Goal: Communication & Community: Answer question/provide support

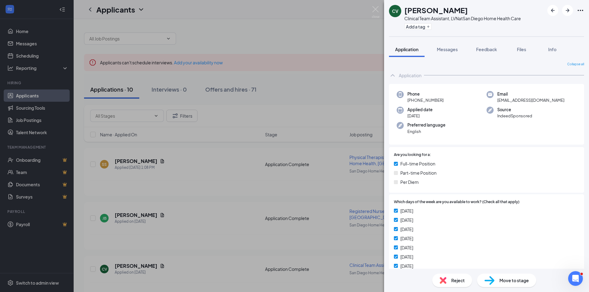
click at [144, 214] on div "CV [PERSON_NAME] Clinical Team Assistant, LVN at [GEOGRAPHIC_DATA] Home Health …" at bounding box center [294, 146] width 589 height 292
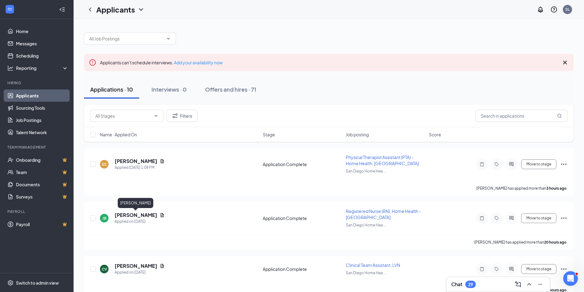
click at [144, 214] on h5 "[PERSON_NAME]" at bounding box center [136, 215] width 43 height 7
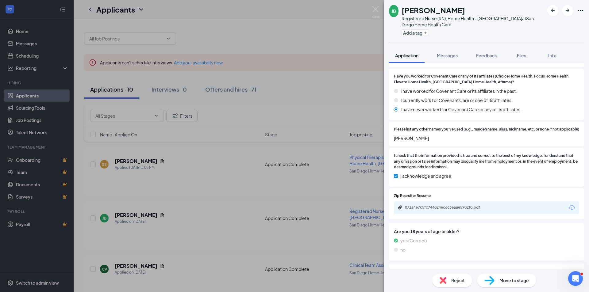
scroll to position [399, 0]
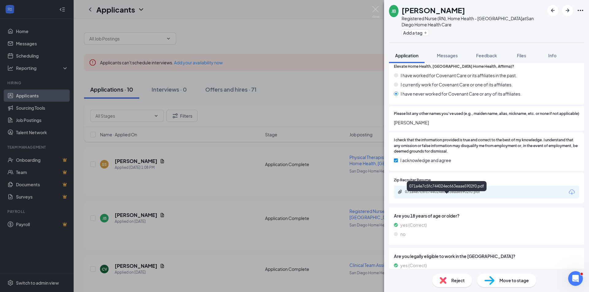
click at [422, 194] on div "071a4e7c5fc744024ec663eaae5902f0.pdf" at bounding box center [448, 191] width 86 height 5
click at [452, 279] on span "Reject" at bounding box center [457, 280] width 13 height 7
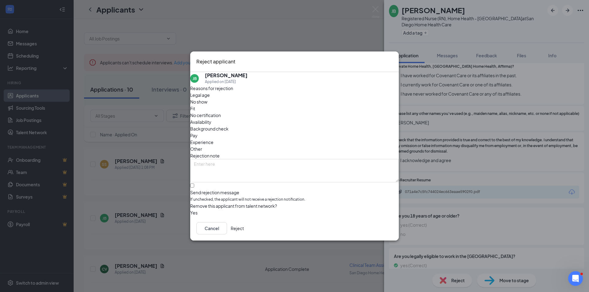
click at [213, 139] on span "Experience" at bounding box center [201, 142] width 23 height 7
click at [244, 226] on button "Reject" at bounding box center [237, 228] width 13 height 12
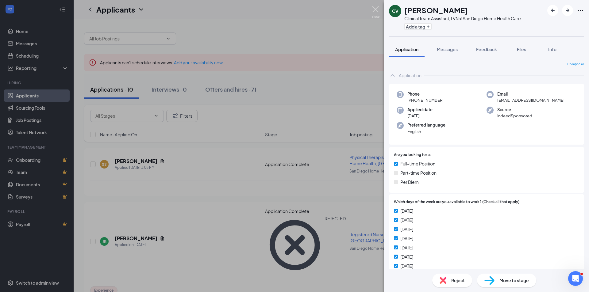
click at [372, 7] on img at bounding box center [376, 12] width 8 height 12
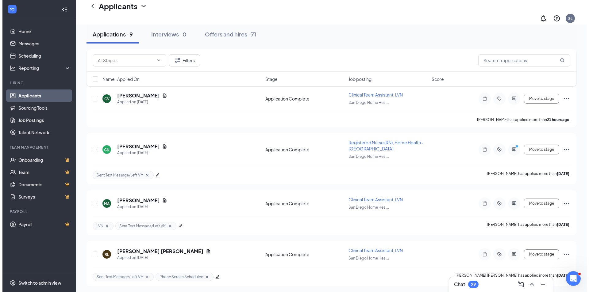
scroll to position [130, 0]
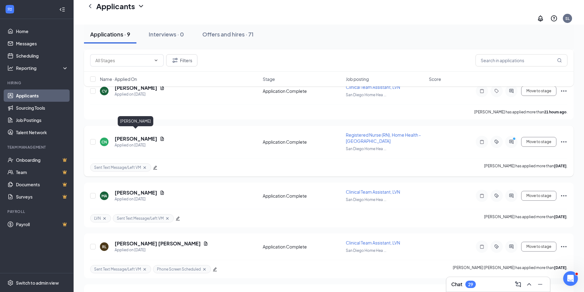
click at [139, 135] on h5 "[PERSON_NAME]" at bounding box center [136, 138] width 43 height 7
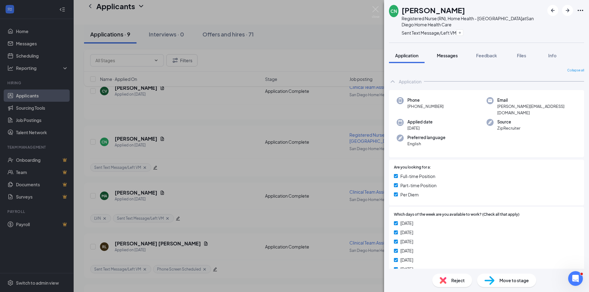
click at [448, 56] on span "Messages" at bounding box center [447, 56] width 21 height 6
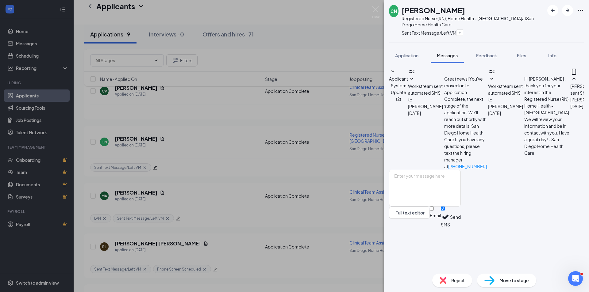
scroll to position [23, 0]
click at [411, 57] on span "Application" at bounding box center [406, 56] width 23 height 6
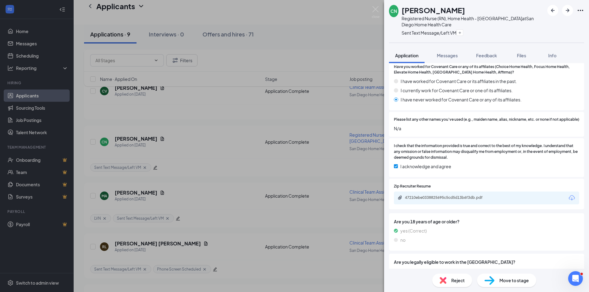
scroll to position [395, 0]
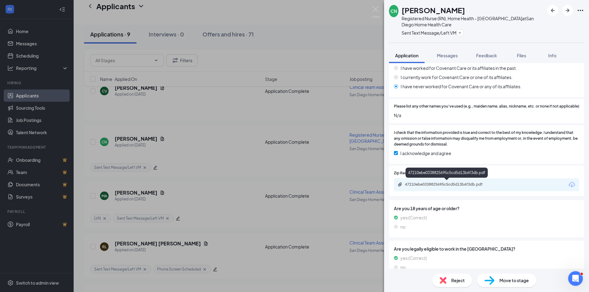
click at [453, 184] on div "47210ebe0338825695c5cd5d13b6f3db.pdf" at bounding box center [448, 184] width 86 height 5
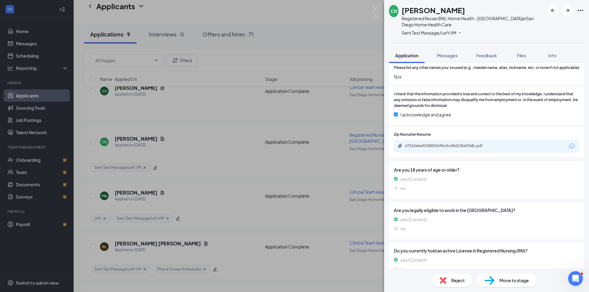
scroll to position [352, 0]
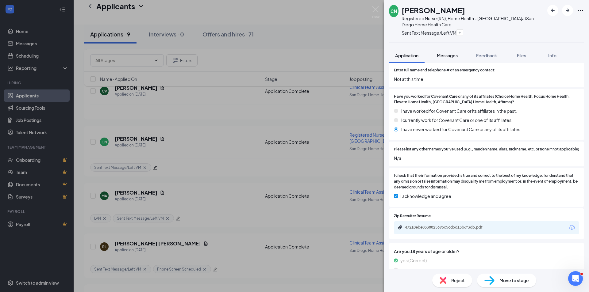
click at [453, 55] on span "Messages" at bounding box center [447, 56] width 21 height 6
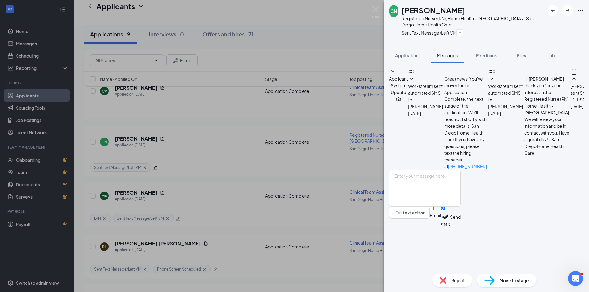
scroll to position [23, 0]
click at [415, 207] on textarea at bounding box center [425, 188] width 72 height 37
type textarea "Hi [PERSON_NAME], Have you worked in home health or hospice in the past?"
click at [460, 228] on button "Send" at bounding box center [455, 217] width 11 height 21
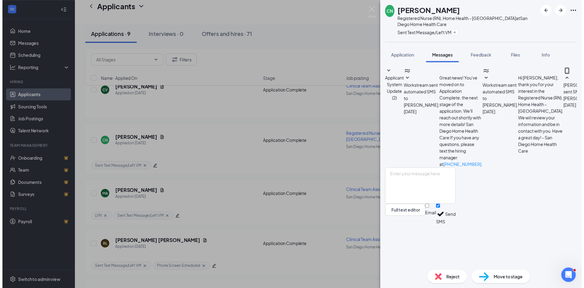
scroll to position [69, 0]
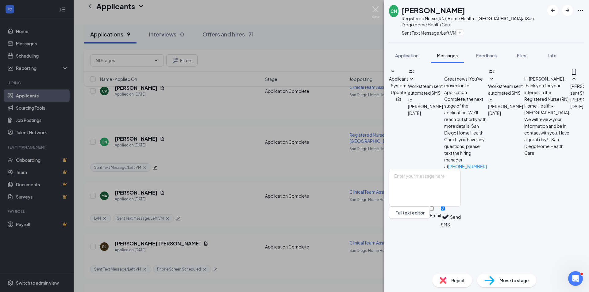
click at [374, 11] on img at bounding box center [376, 12] width 8 height 12
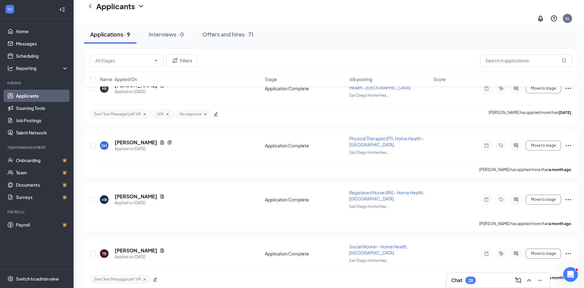
scroll to position [344, 0]
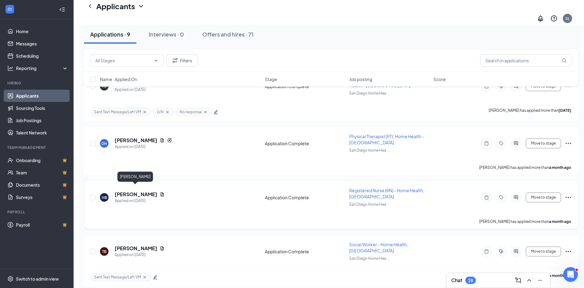
click at [141, 191] on h5 "[PERSON_NAME]" at bounding box center [136, 194] width 43 height 7
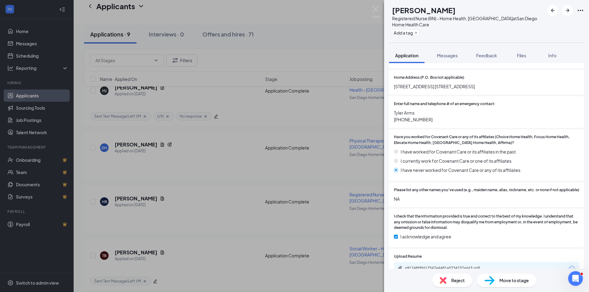
scroll to position [365, 0]
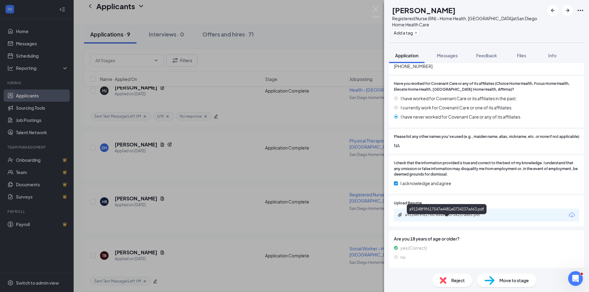
click at [451, 217] on div "a91248f9f617547e4481e0734237a663.pdf" at bounding box center [448, 214] width 86 height 5
click at [455, 281] on span "Reject" at bounding box center [457, 280] width 13 height 7
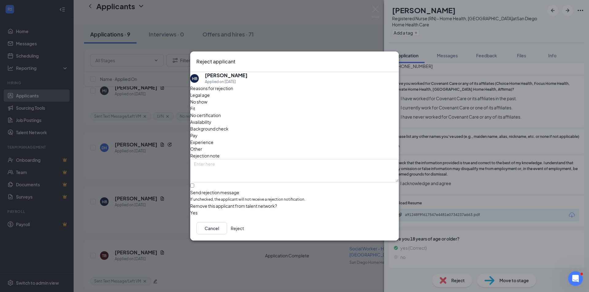
click at [244, 228] on button "Reject" at bounding box center [237, 228] width 13 height 12
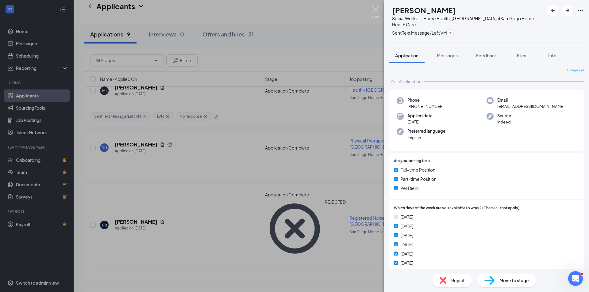
click at [376, 8] on img at bounding box center [376, 12] width 8 height 12
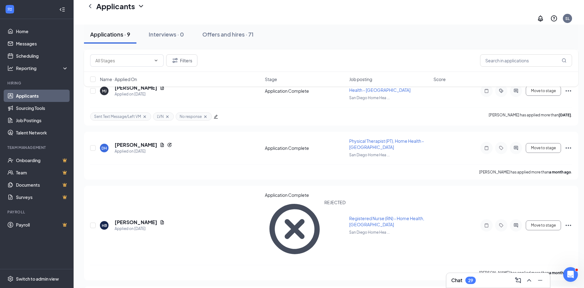
scroll to position [290, 0]
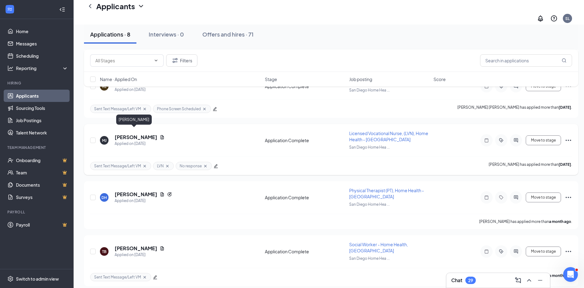
click at [128, 134] on h5 "[PERSON_NAME]" at bounding box center [136, 137] width 43 height 7
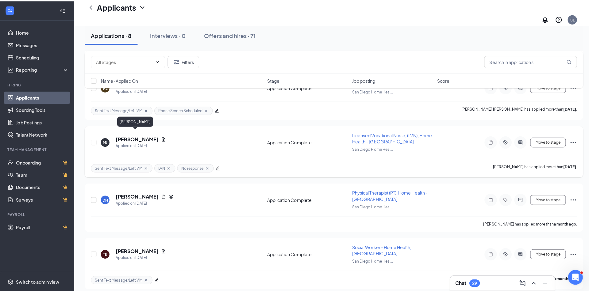
scroll to position [286, 0]
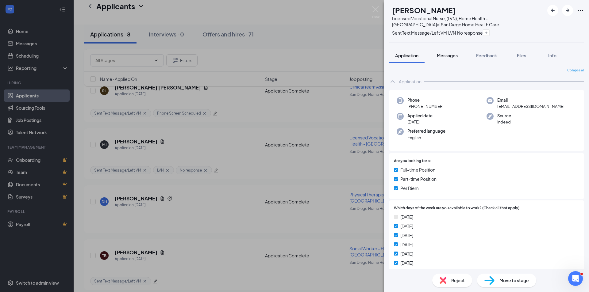
click at [448, 54] on span "Messages" at bounding box center [447, 56] width 21 height 6
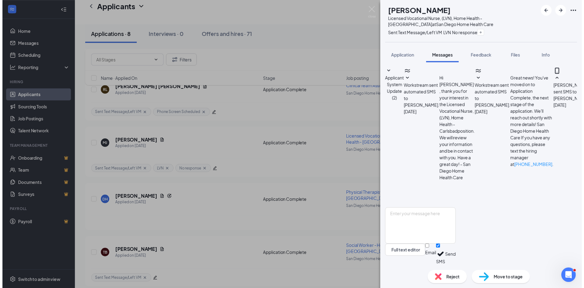
scroll to position [77, 0]
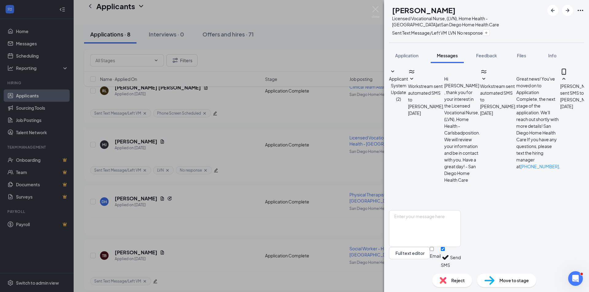
click at [454, 280] on span "Reject" at bounding box center [457, 280] width 13 height 7
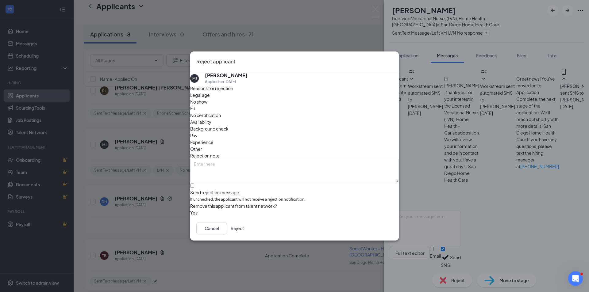
click at [244, 228] on button "Reject" at bounding box center [237, 228] width 13 height 12
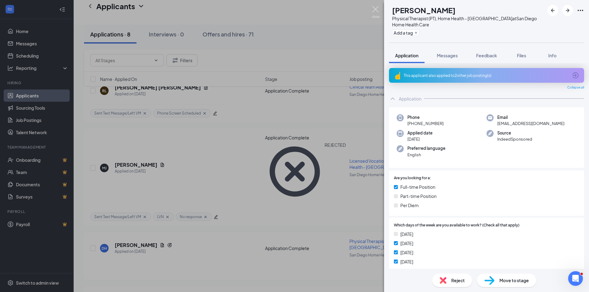
click at [376, 8] on img at bounding box center [376, 12] width 8 height 12
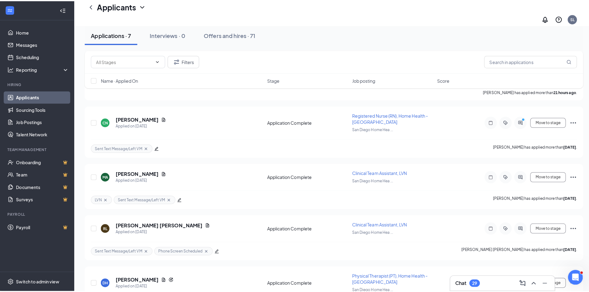
scroll to position [149, 0]
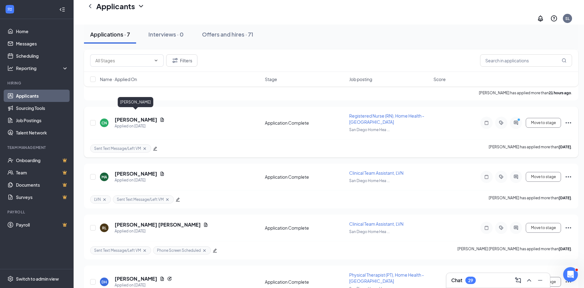
click at [141, 116] on h5 "[PERSON_NAME]" at bounding box center [136, 119] width 43 height 7
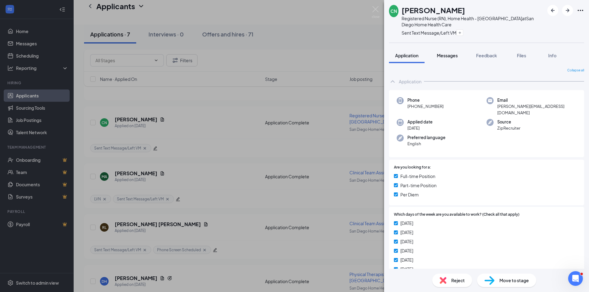
click at [446, 52] on div "Messages" at bounding box center [447, 55] width 21 height 6
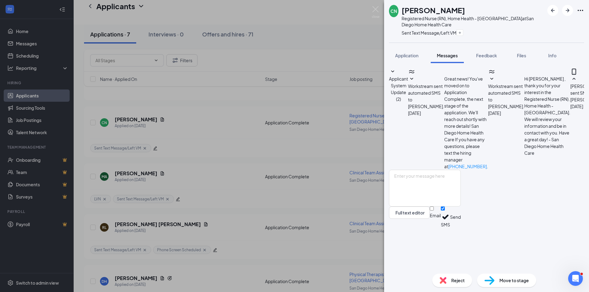
scroll to position [109, 0]
click at [405, 207] on textarea at bounding box center [425, 188] width 72 height 37
click at [442, 207] on textarea "are you interested in seeing patients in their homes? The territory is [GEOGRAP…" at bounding box center [425, 188] width 72 height 37
click at [460, 207] on textarea "are you interested in seeing patients in their homes? The territory is [GEOGRAP…" at bounding box center [425, 188] width 72 height 37
type textarea "are you interested in seeing patients in their homes? The territory is [GEOGRAP…"
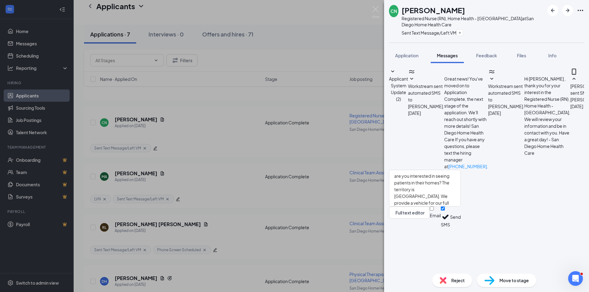
click at [460, 228] on button "Send" at bounding box center [455, 217] width 11 height 21
click at [143, 113] on div "CN [PERSON_NAME] Registered Nurse (RN), Home Health - [GEOGRAPHIC_DATA] at [GEO…" at bounding box center [294, 146] width 589 height 292
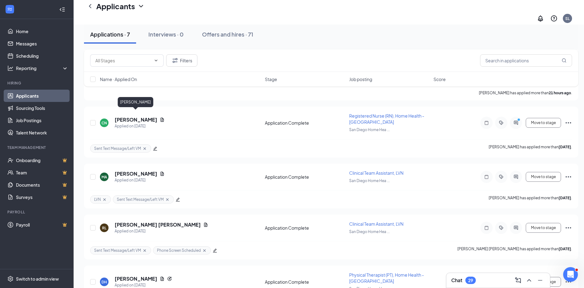
click at [143, 116] on h5 "[PERSON_NAME]" at bounding box center [136, 119] width 43 height 7
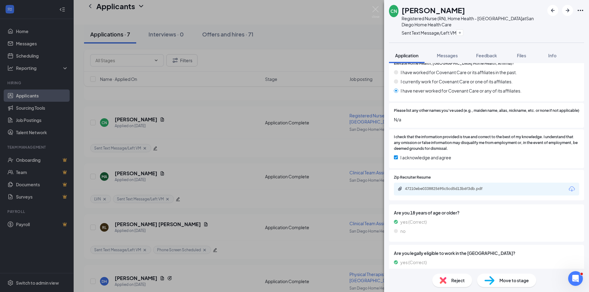
scroll to position [393, 0]
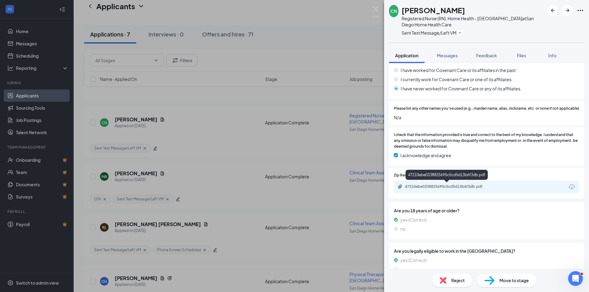
click at [450, 185] on div "47210ebe0338825695c5cd5d13b6f3db.pdf" at bounding box center [448, 186] width 86 height 5
click at [447, 55] on span "Messages" at bounding box center [447, 56] width 21 height 6
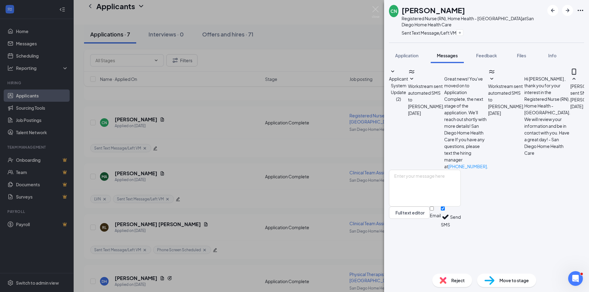
scroll to position [215, 0]
click at [429, 207] on textarea at bounding box center [425, 188] width 72 height 37
click at [437, 207] on textarea "I'll send you a teams invitation for a phone screen. Our call lasts approximate…" at bounding box center [425, 188] width 72 height 37
type textarea "I'll send you a teams invitation for a phone screen. Our call lasts approximate…"
click at [460, 228] on button "Send" at bounding box center [455, 217] width 11 height 21
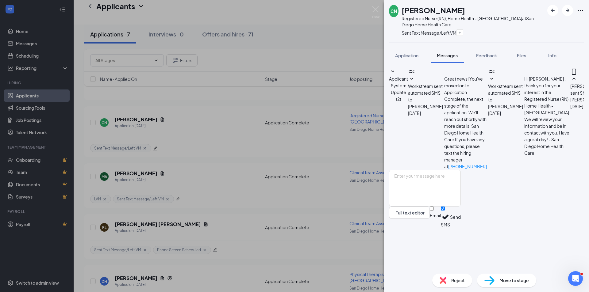
scroll to position [281, 0]
